Goal: Task Accomplishment & Management: Complete application form

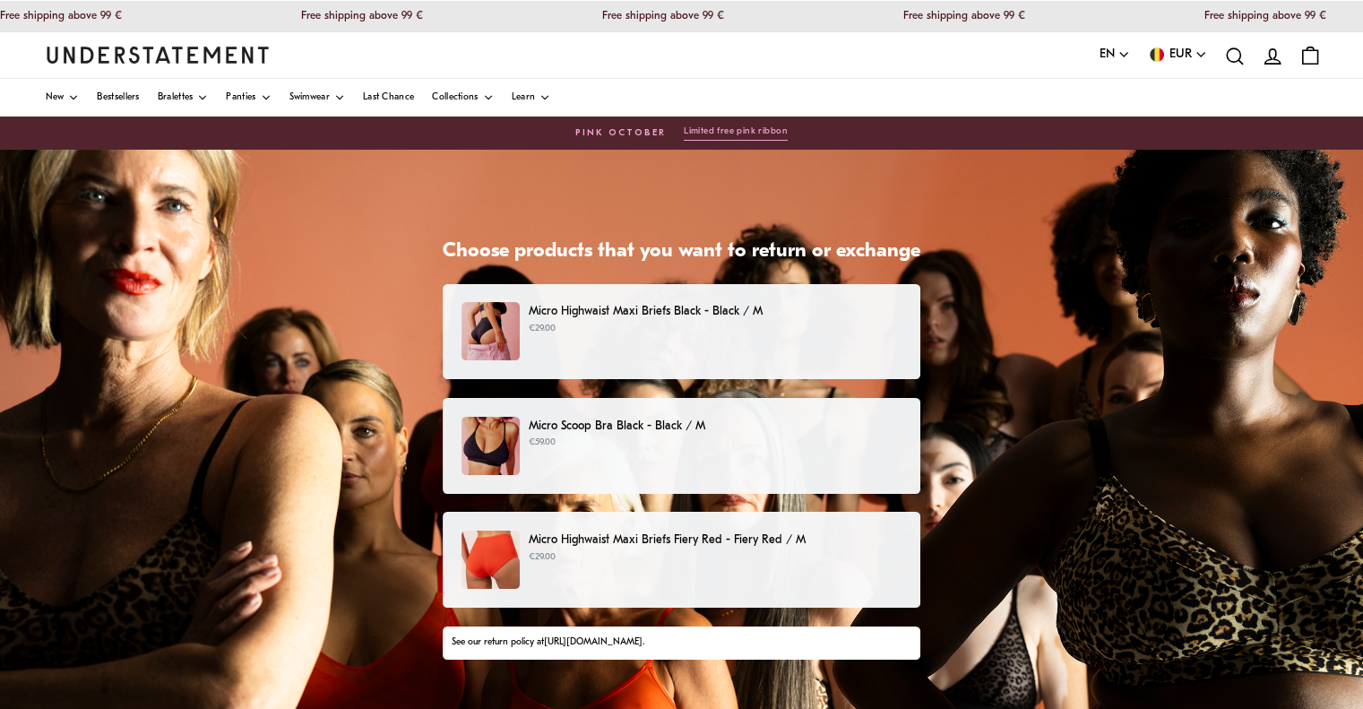
click at [559, 427] on p "Micro Scoop Bra Black - Black / M" at bounding box center [715, 426] width 373 height 19
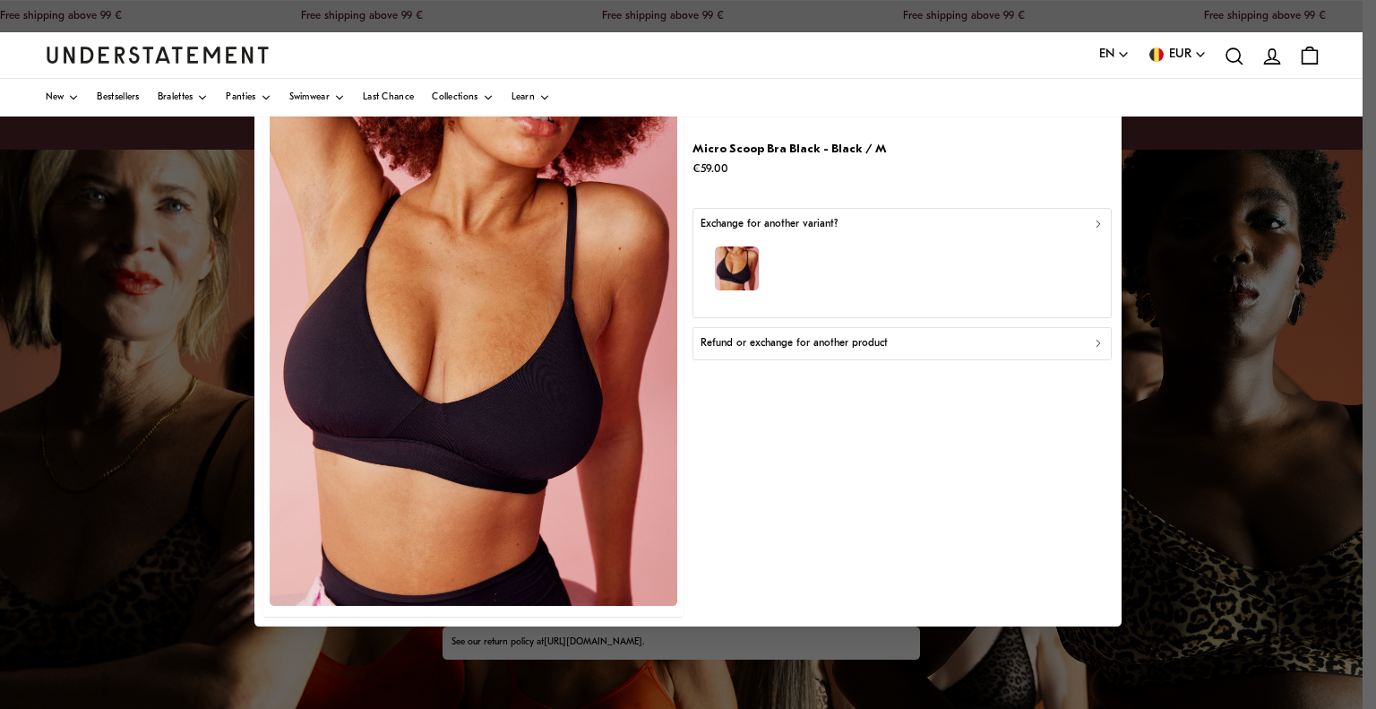
click at [845, 343] on p "Refund or exchange for another product" at bounding box center [794, 343] width 187 height 17
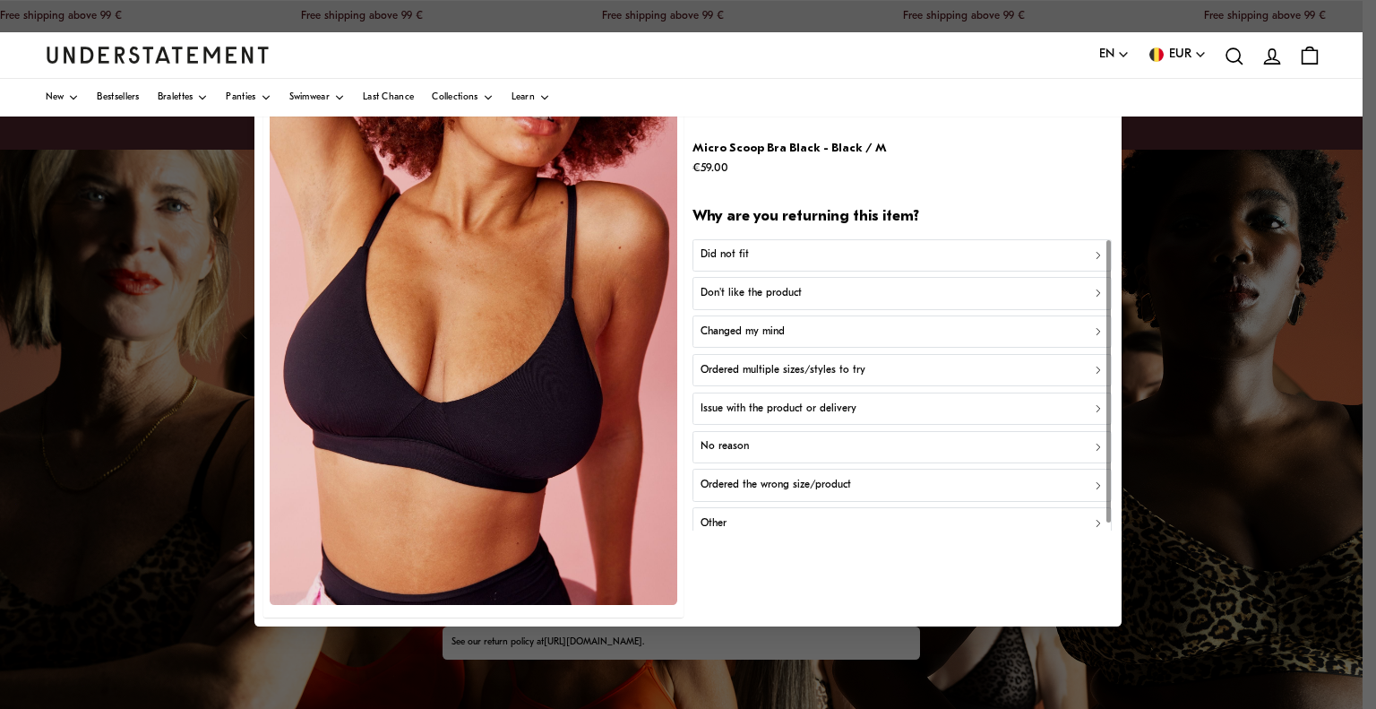
click at [830, 250] on div "Did not fit" at bounding box center [903, 255] width 404 height 17
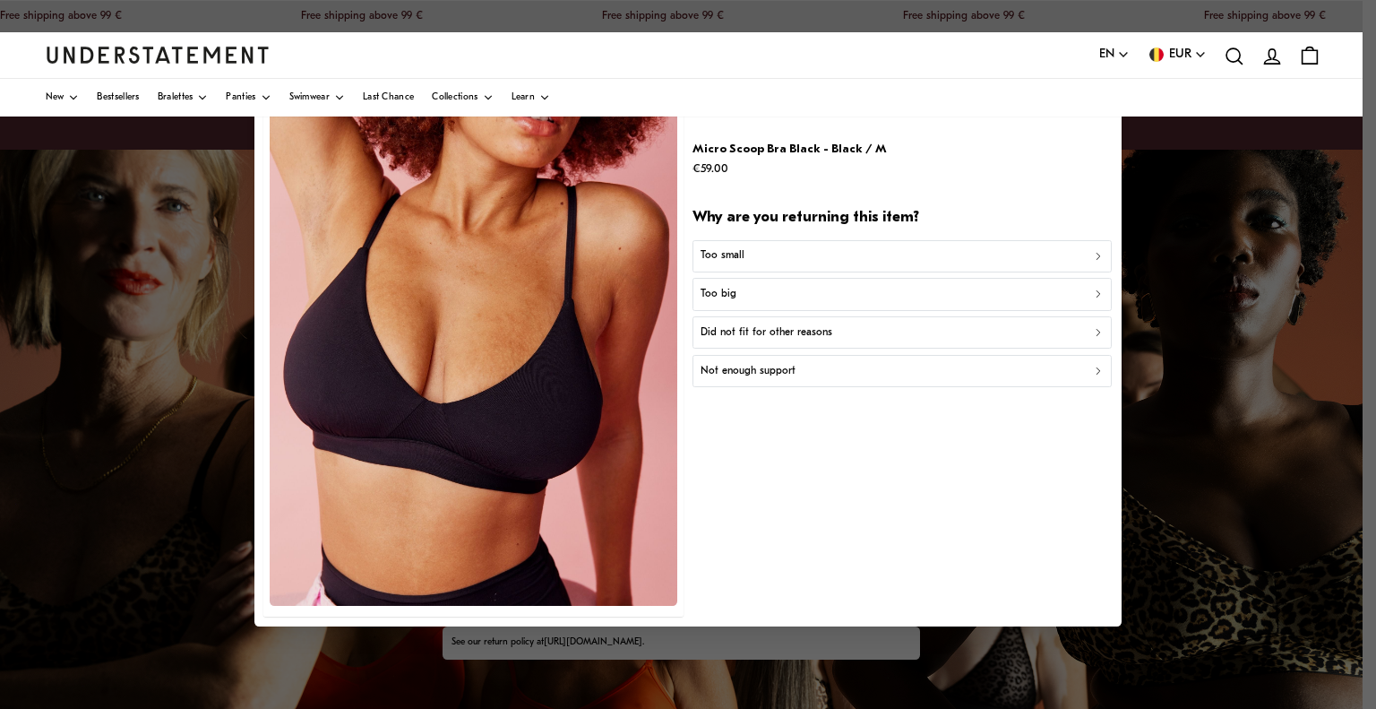
click at [830, 250] on div "Too small" at bounding box center [903, 255] width 404 height 17
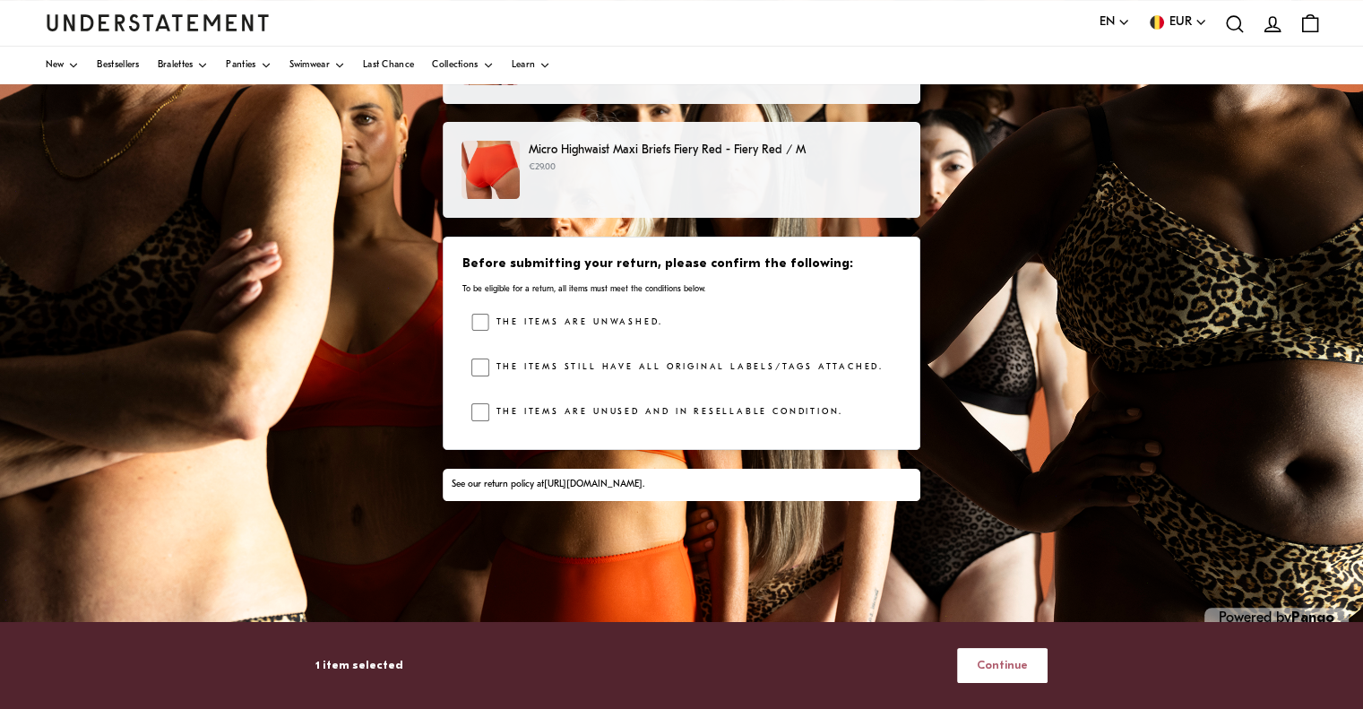
scroll to position [336, 0]
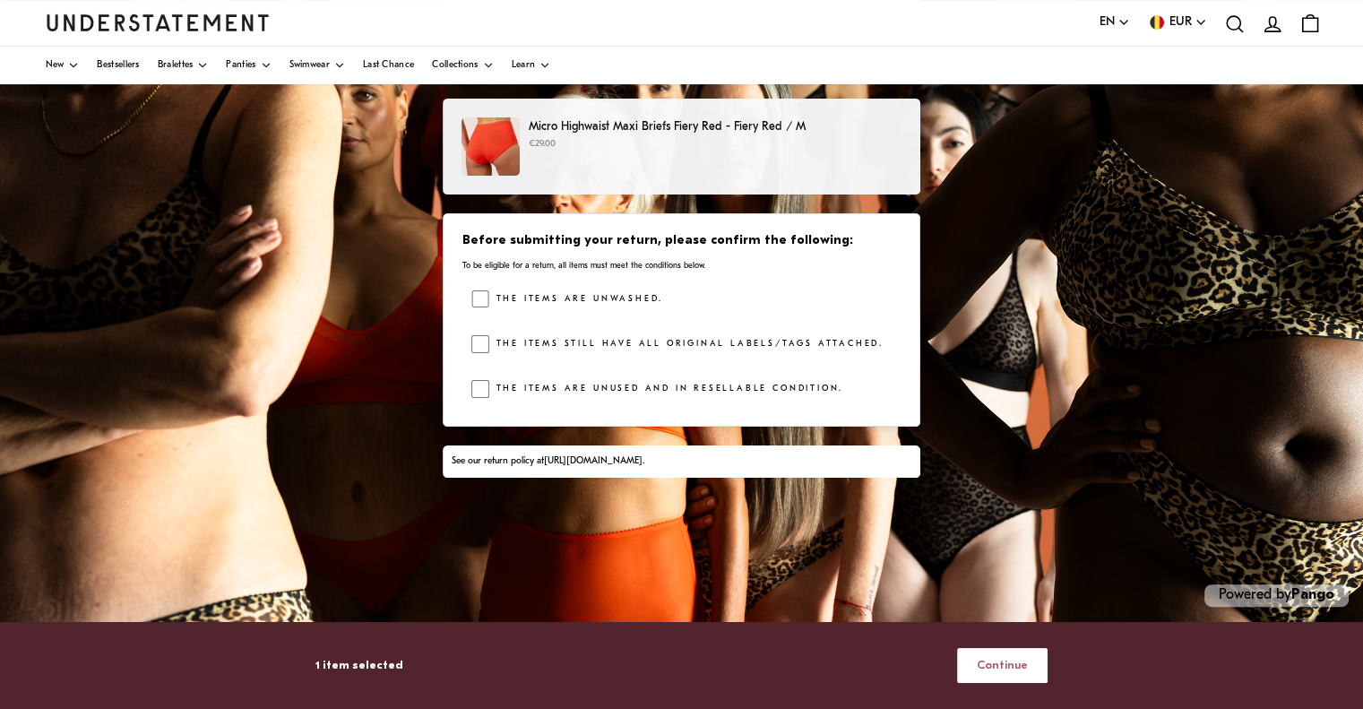
click at [993, 660] on span "Continue" at bounding box center [1001, 665] width 51 height 33
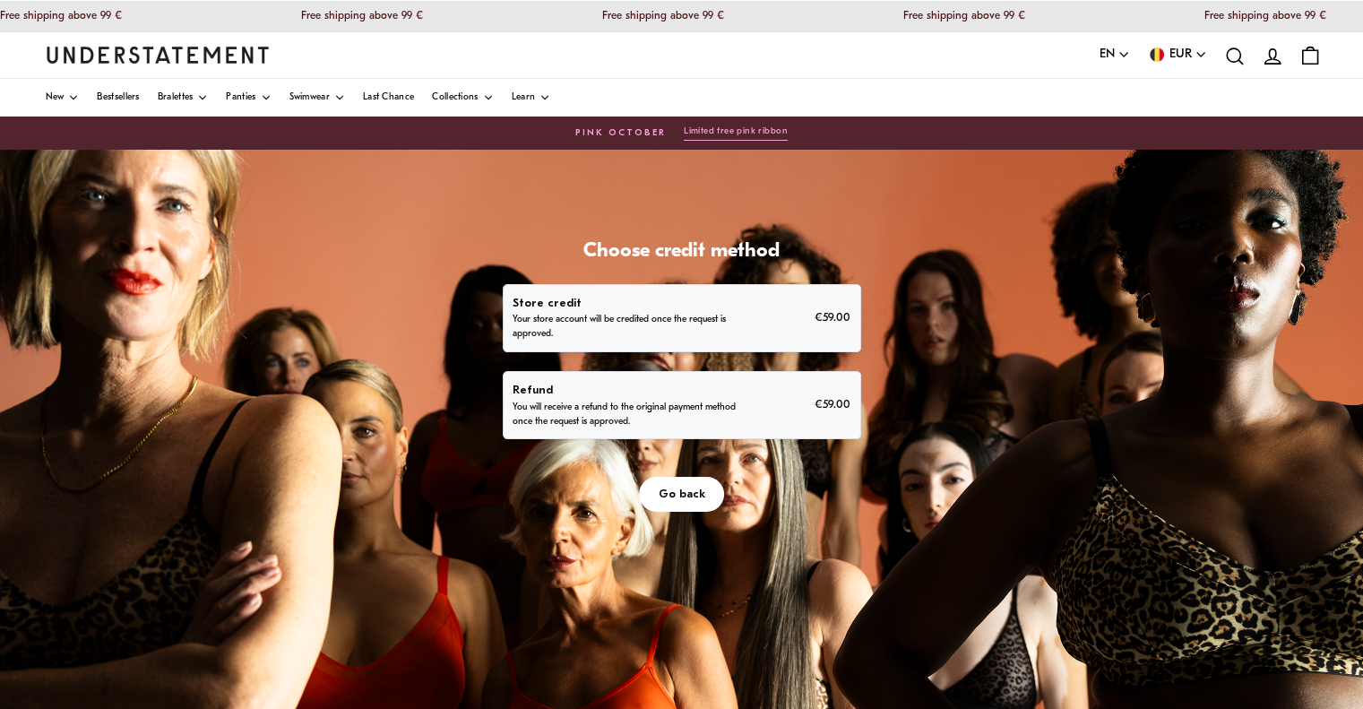
click at [620, 400] on p "You will receive a refund to the original payment method once the request is ap…" at bounding box center [626, 414] width 228 height 29
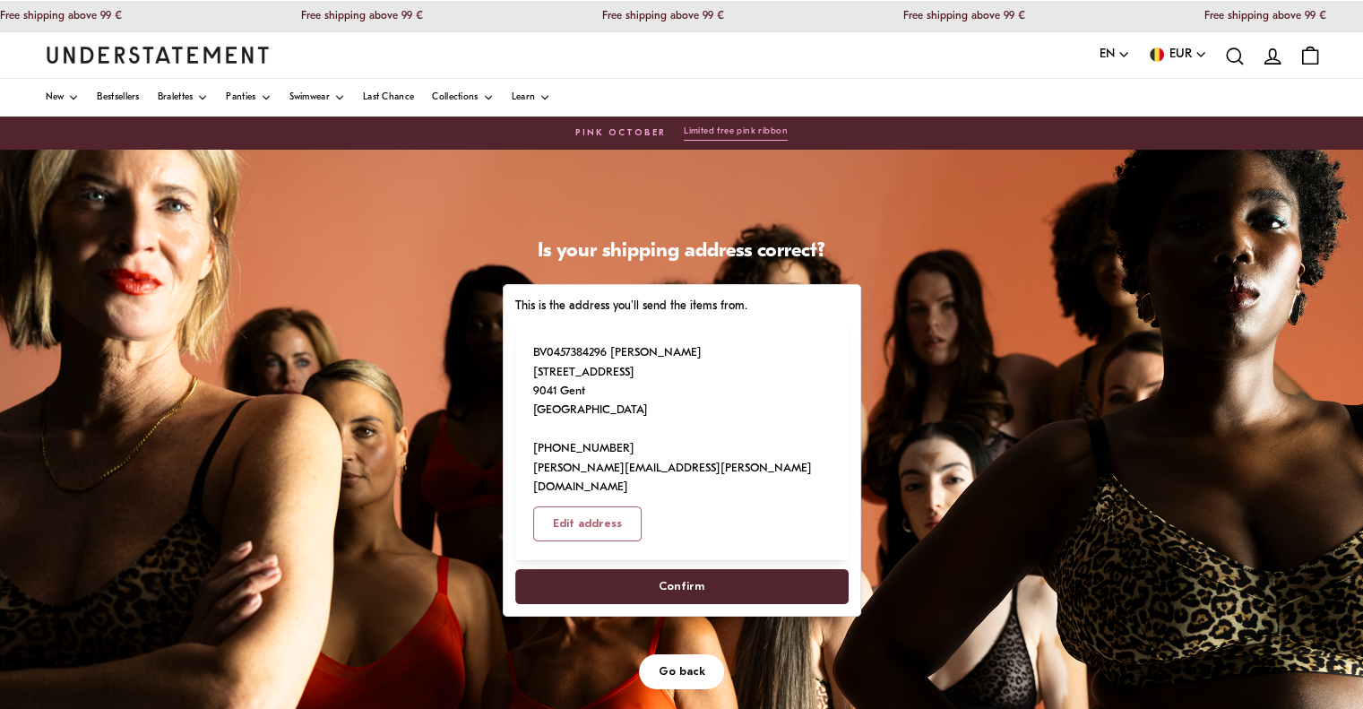
click at [677, 570] on span "Confirm" at bounding box center [681, 586] width 46 height 33
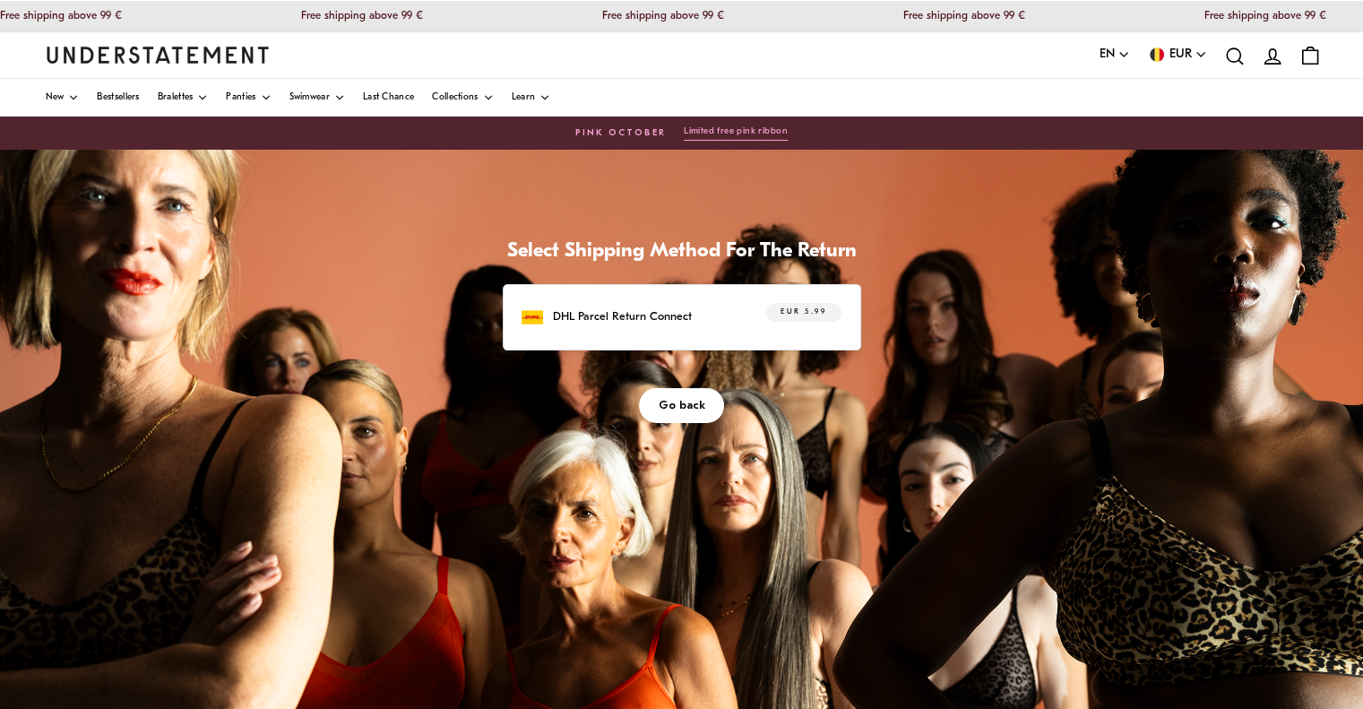
click at [621, 314] on p "DHL Parcel Return Connect" at bounding box center [622, 316] width 139 height 19
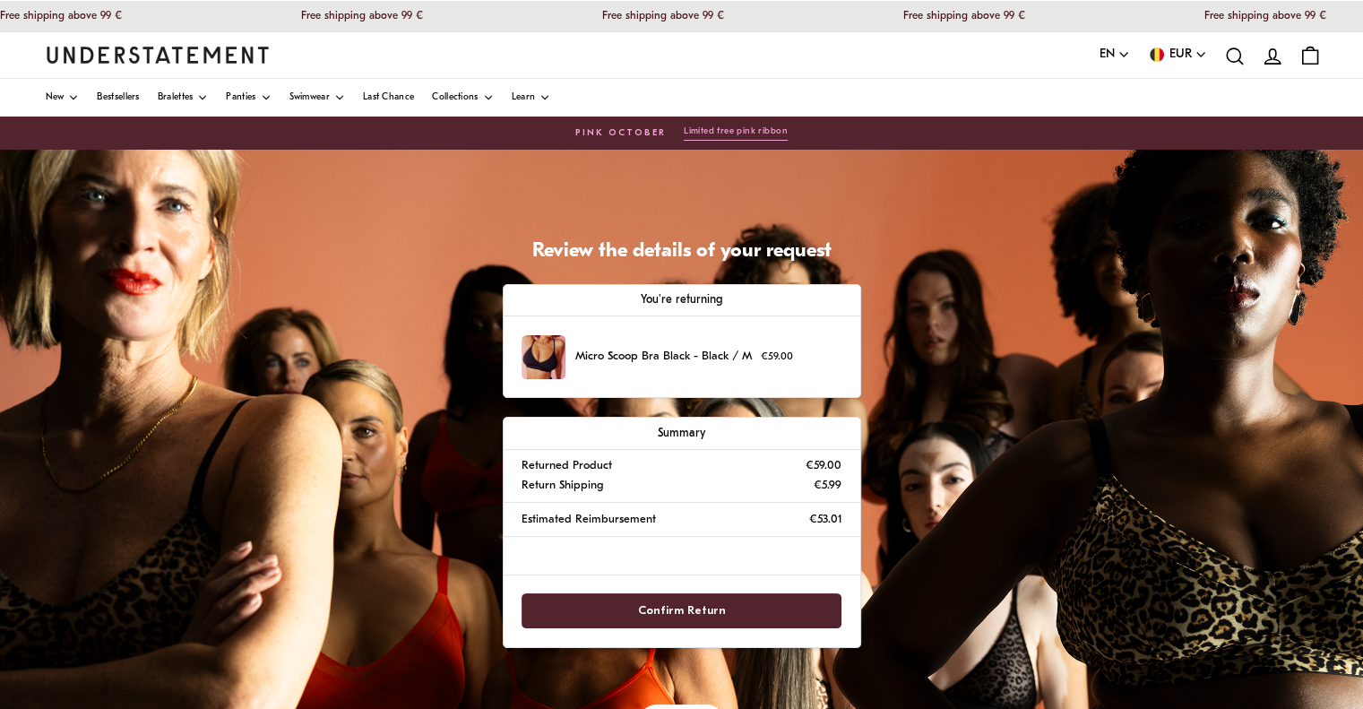
click at [690, 607] on span "Confirm Return" at bounding box center [682, 610] width 88 height 33
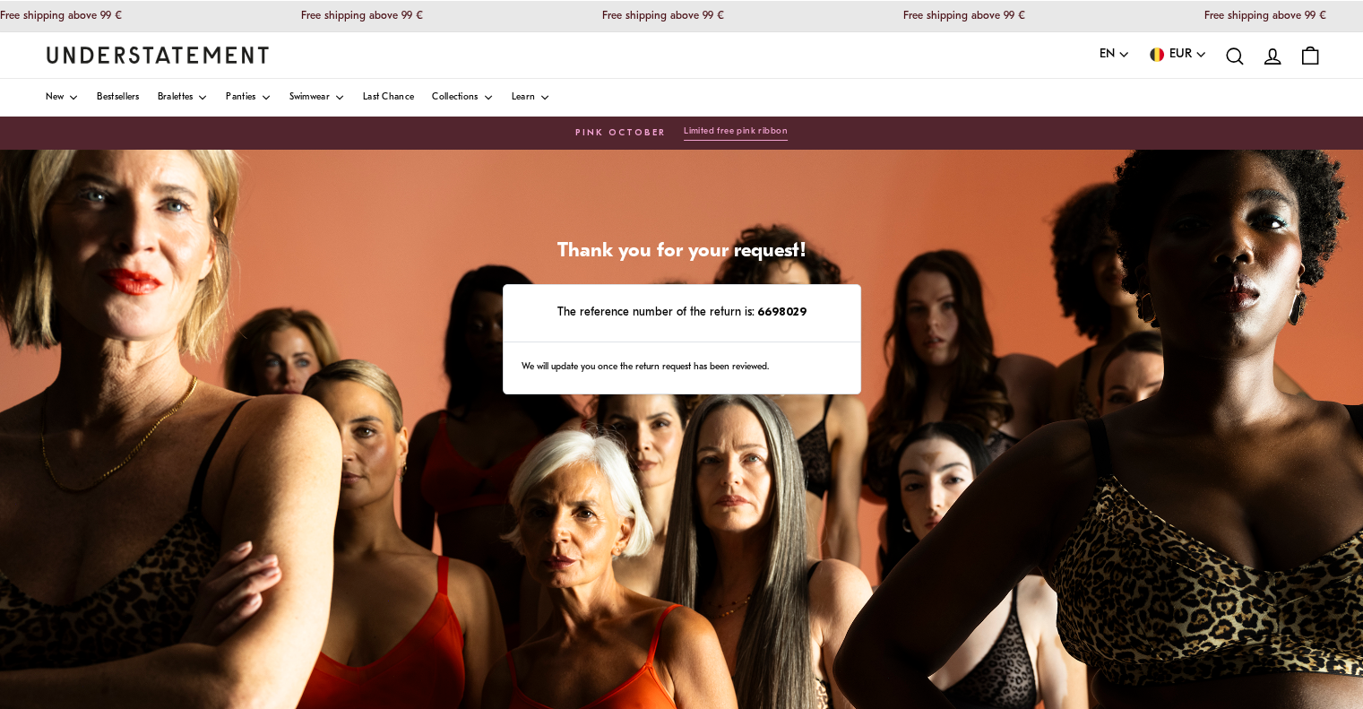
click at [994, 331] on div "Thank you for your request! The reference number of the return is: 6698029 We w…" at bounding box center [681, 598] width 1363 height 896
click at [1122, 57] on icon "button" at bounding box center [1123, 54] width 13 height 13
click at [1059, 57] on div "Language EN English Deutsch Svenska Currency EUR Åland Islands (EUR) Albania (E…" at bounding box center [682, 55] width 1272 height 46
click at [1273, 58] on icon at bounding box center [1271, 55] width 15 height 14
